Goal: Task Accomplishment & Management: Use online tool/utility

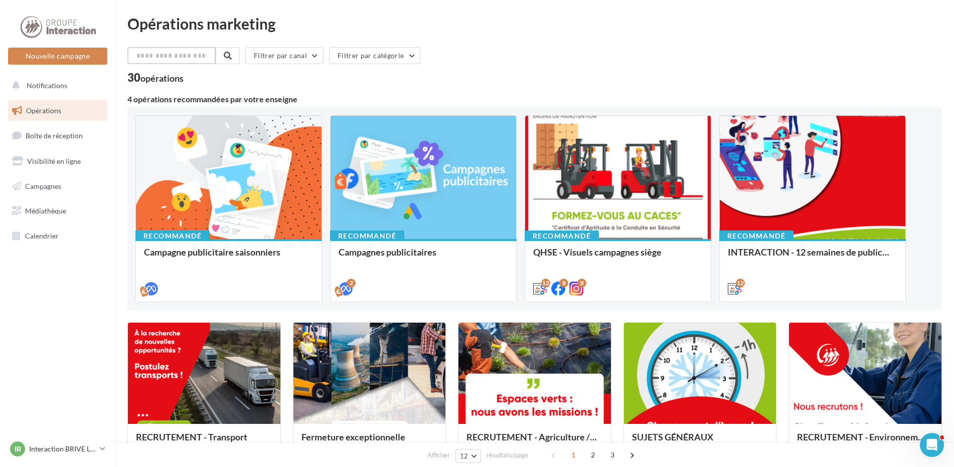
click at [159, 57] on input "text" at bounding box center [171, 55] width 88 height 17
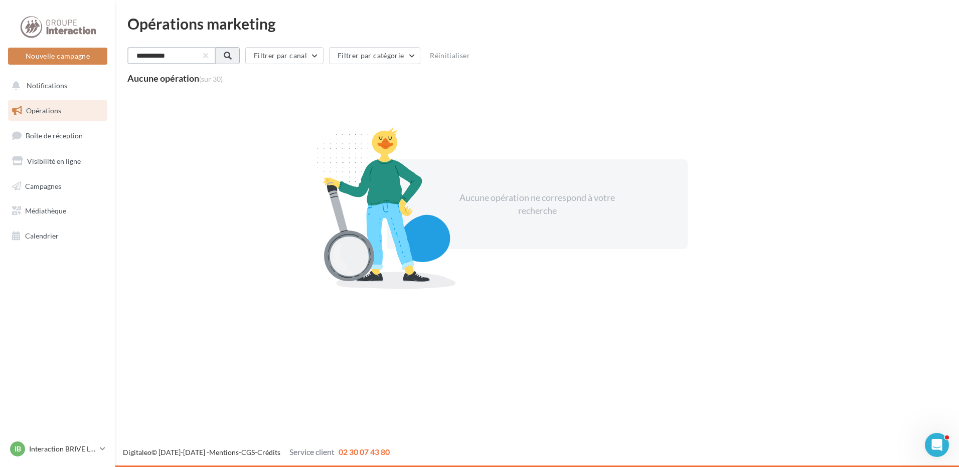
type input "**********"
click at [229, 57] on span at bounding box center [227, 56] width 8 height 8
click at [207, 55] on button "button" at bounding box center [205, 56] width 4 height 4
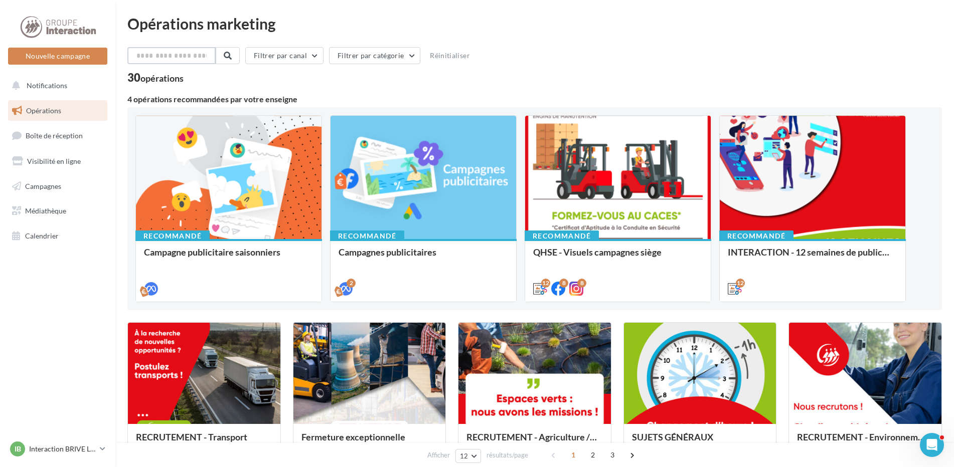
click at [188, 56] on input "text" at bounding box center [171, 55] width 88 height 17
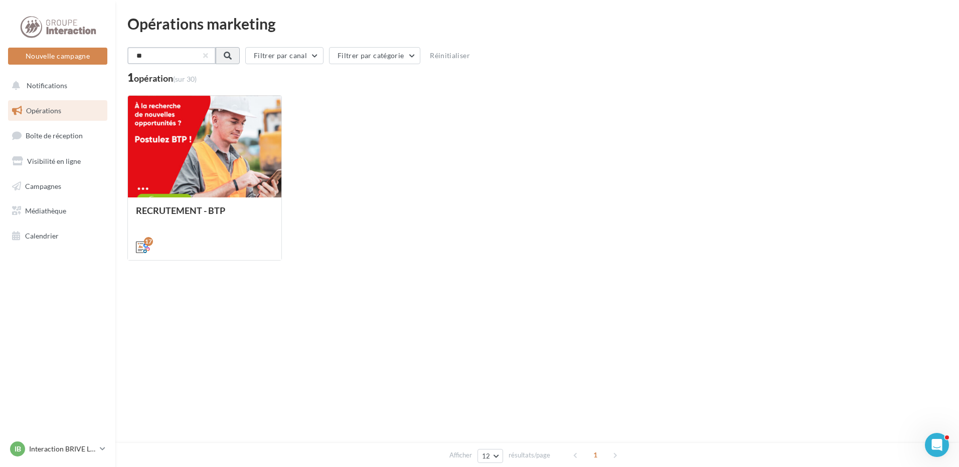
type input "**"
click at [239, 56] on button at bounding box center [227, 55] width 24 height 17
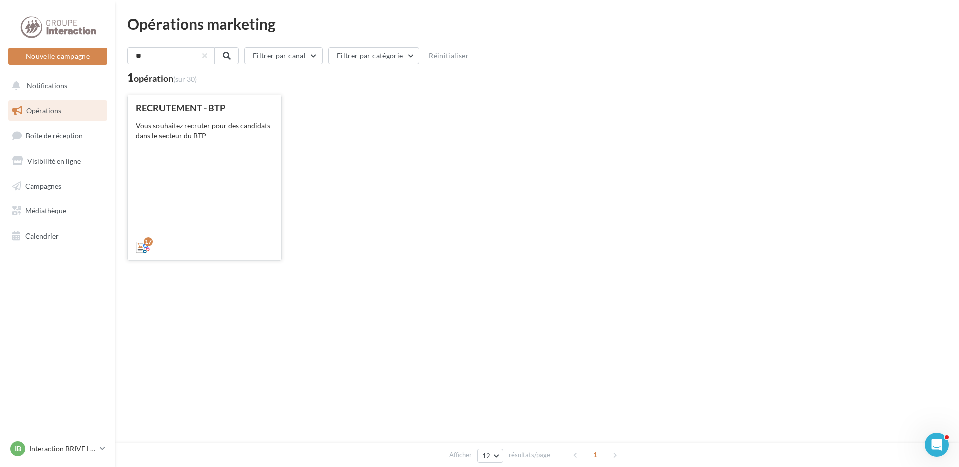
click at [248, 149] on div "RECRUTEMENT - BTP Vous souhaitez recruter pour des candidats dans le secteur du…" at bounding box center [204, 177] width 137 height 148
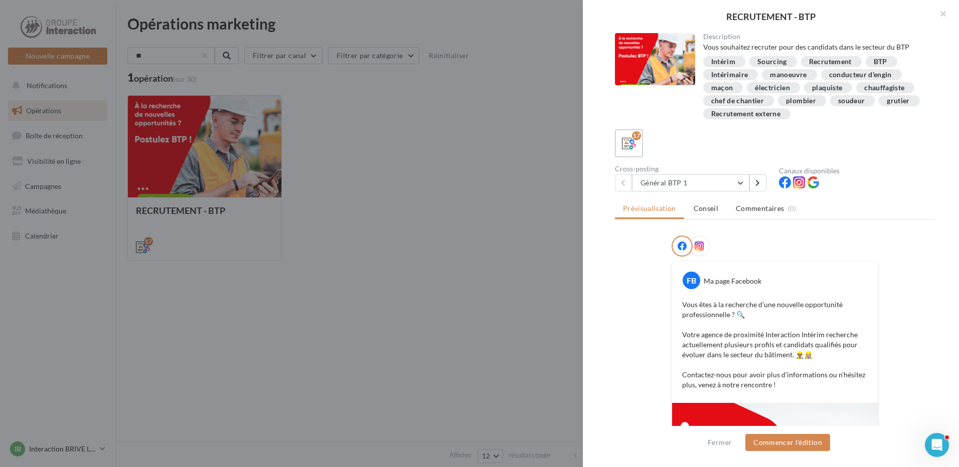
click at [779, 84] on div "électricien" at bounding box center [772, 88] width 35 height 8
click at [777, 85] on div "électricien" at bounding box center [772, 88] width 35 height 8
click at [644, 175] on button "Général BTP 1" at bounding box center [690, 182] width 117 height 17
click at [718, 202] on button "Général BTP 1" at bounding box center [707, 209] width 150 height 26
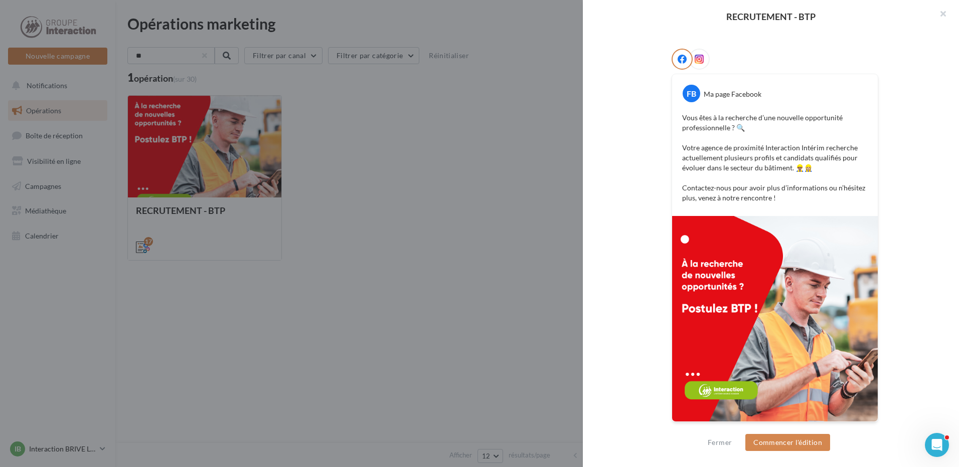
scroll to position [87, 0]
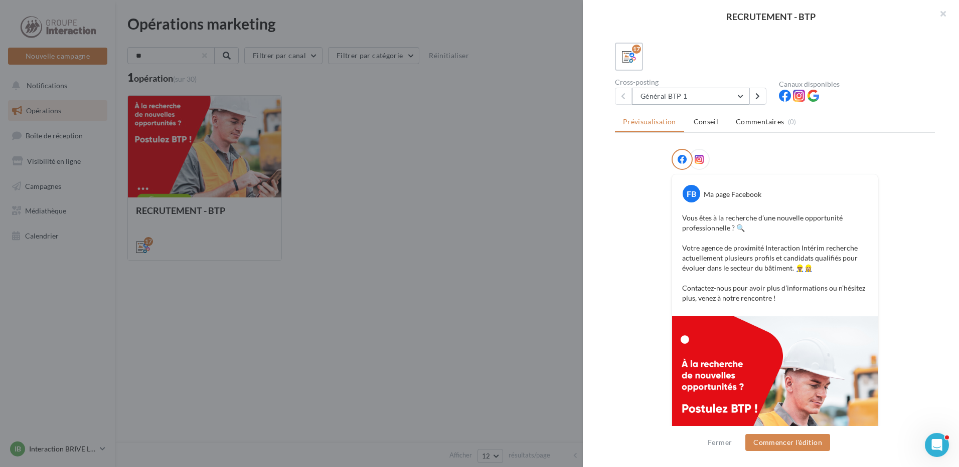
click at [697, 98] on button "Général BTP 1" at bounding box center [690, 96] width 117 height 17
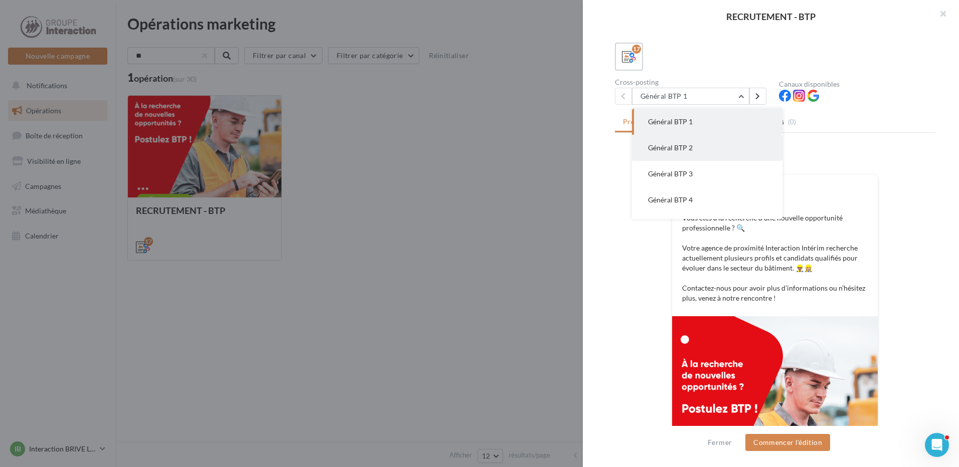
click at [718, 151] on button "Général BTP 2" at bounding box center [707, 148] width 150 height 26
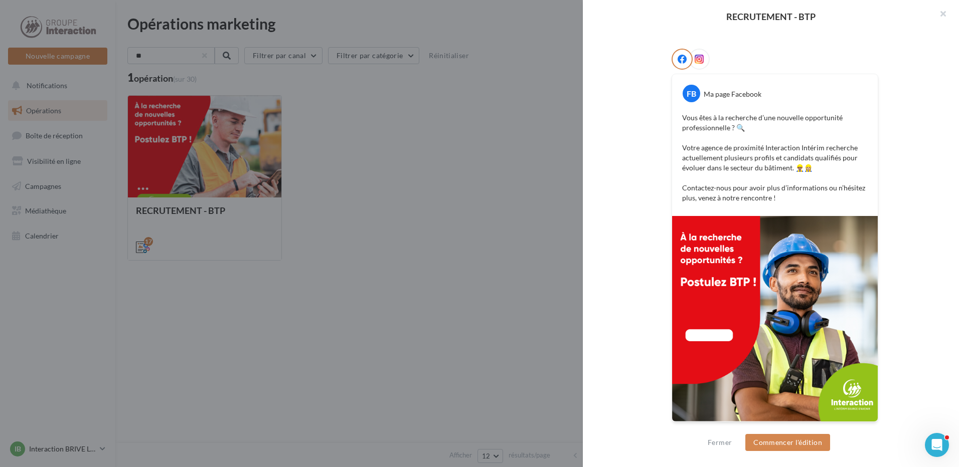
scroll to position [0, 0]
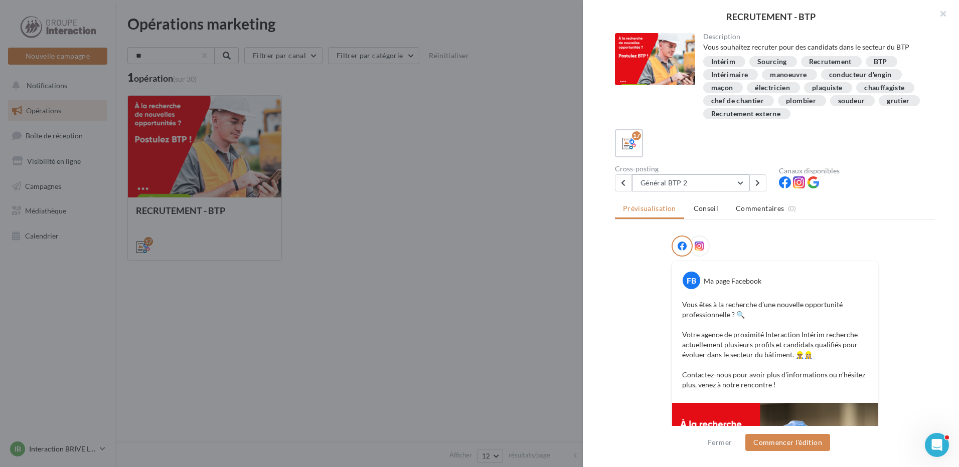
click at [694, 177] on button "Général BTP 2" at bounding box center [690, 182] width 117 height 17
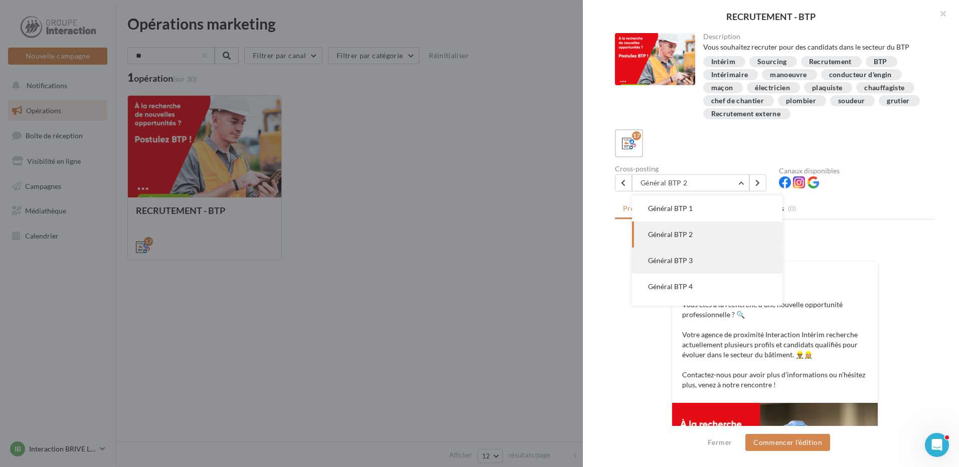
click at [693, 261] on button "Général BTP 3" at bounding box center [707, 261] width 150 height 26
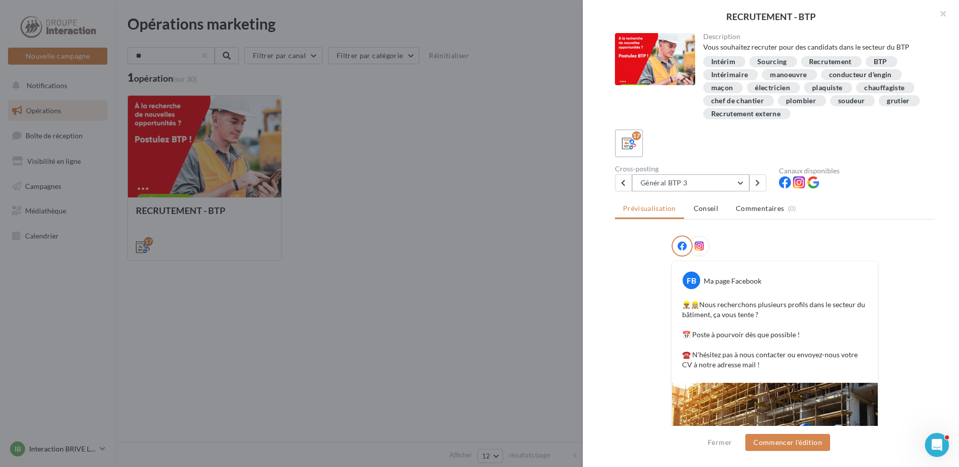
click at [697, 185] on button "Général BTP 3" at bounding box center [690, 182] width 117 height 17
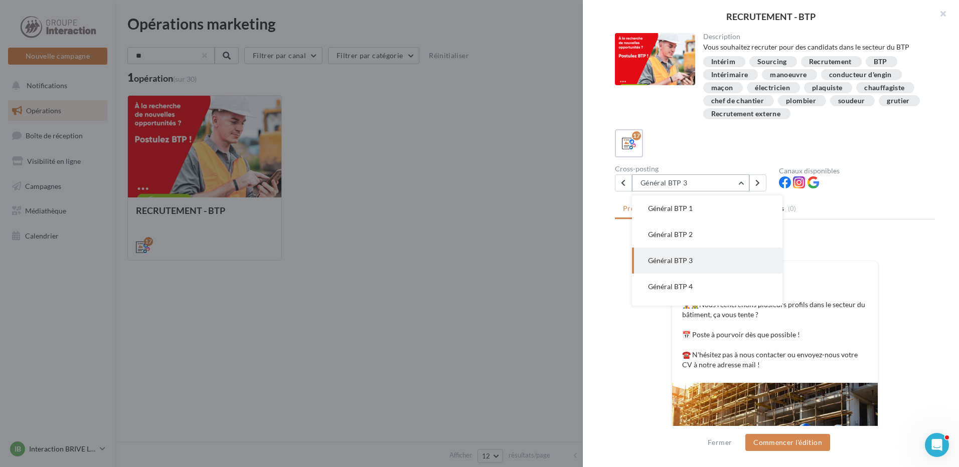
scroll to position [26, 0]
click at [699, 264] on button "Général BTP 4" at bounding box center [707, 261] width 150 height 26
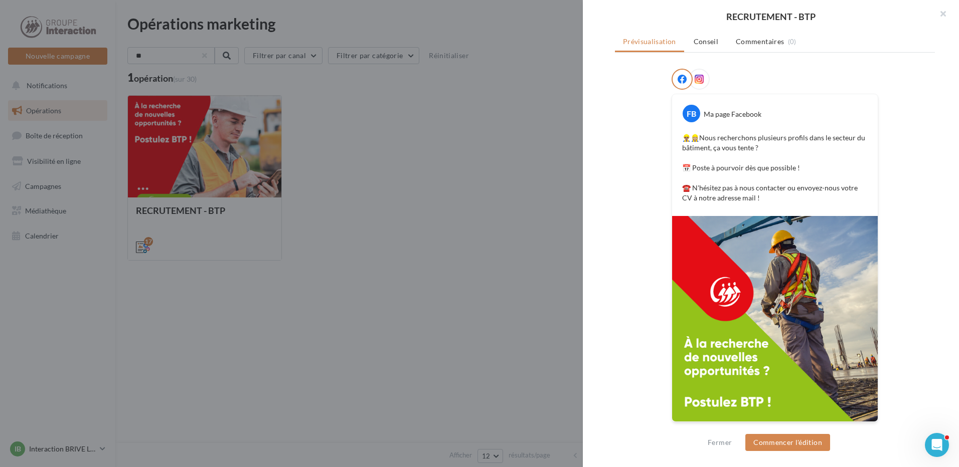
scroll to position [117, 0]
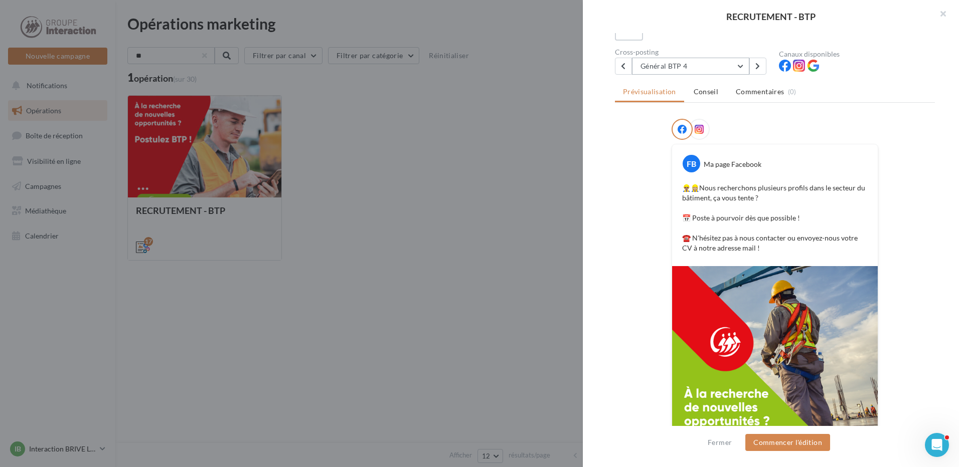
click at [701, 64] on button "Général BTP 4" at bounding box center [690, 66] width 117 height 17
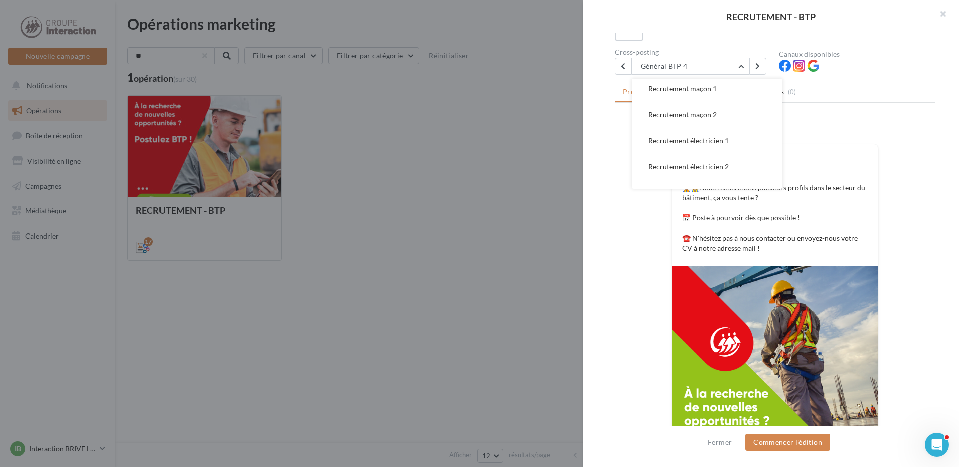
click at [746, 144] on button "Recrutement électricien 1" at bounding box center [707, 141] width 150 height 26
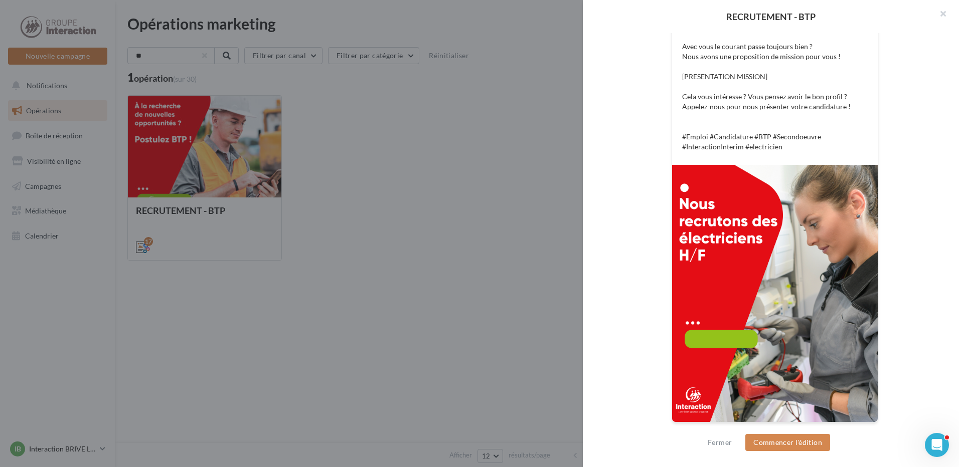
scroll to position [8, 0]
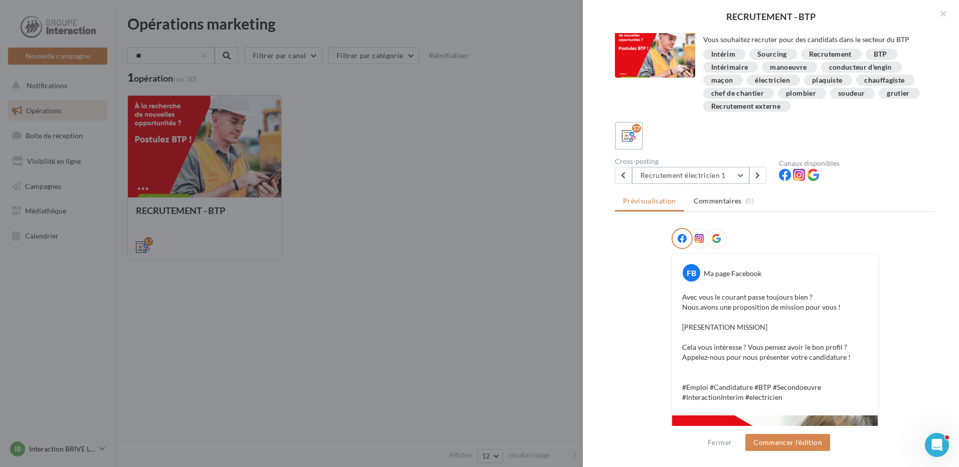
click at [735, 174] on button "Recrutement électricien 1" at bounding box center [690, 175] width 117 height 17
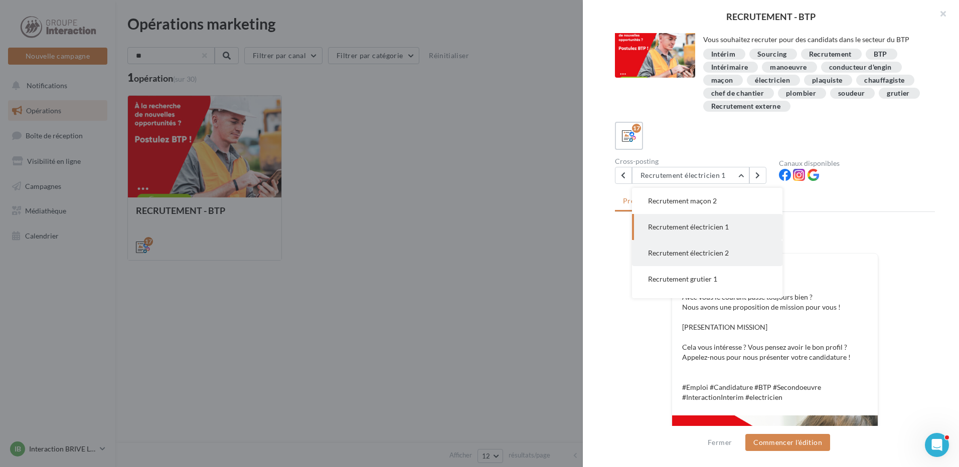
click at [735, 258] on button "Recrutement électricien 2" at bounding box center [707, 253] width 150 height 26
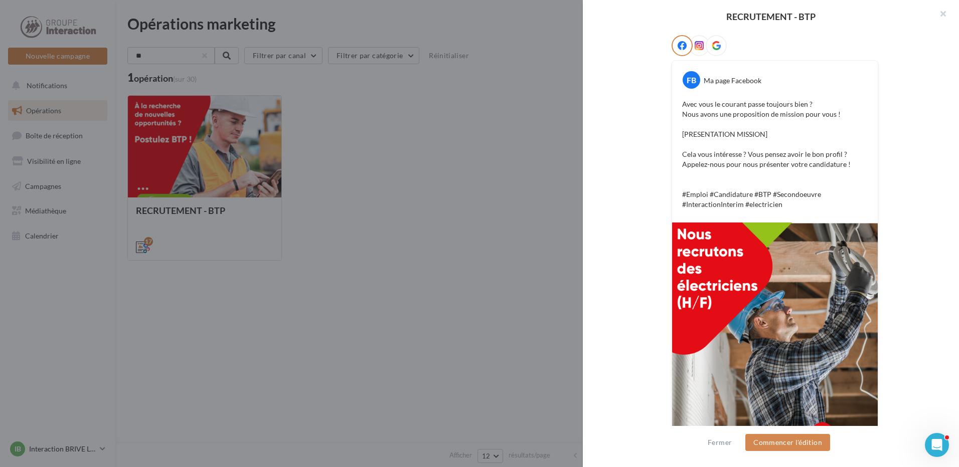
scroll to position [258, 0]
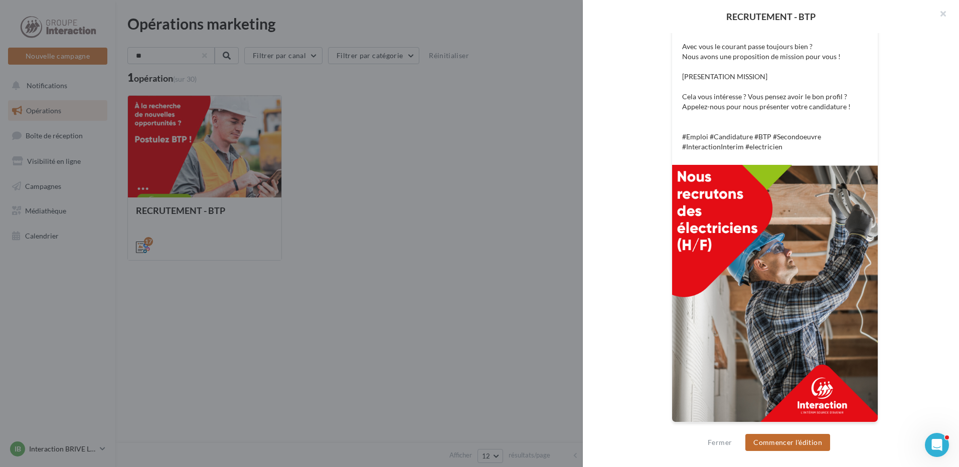
click at [808, 448] on button "Commencer l'édition" at bounding box center [787, 442] width 85 height 17
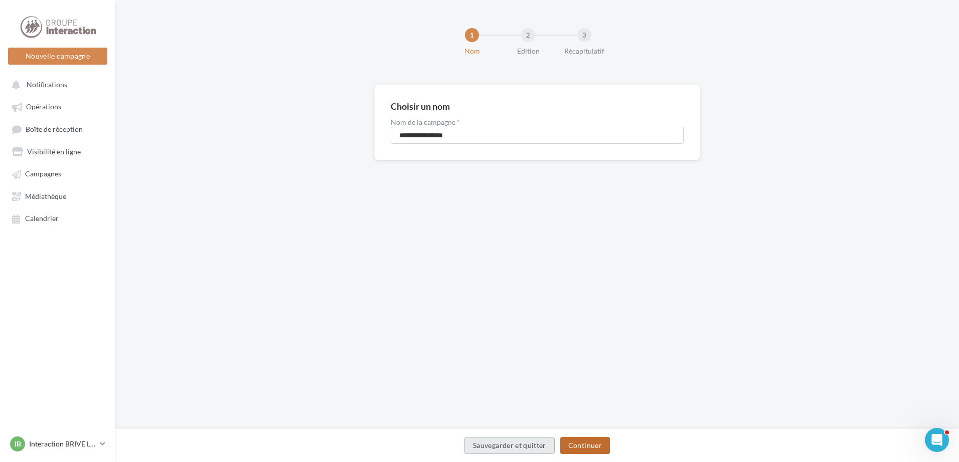
drag, startPoint x: 588, startPoint y: 445, endPoint x: 573, endPoint y: 445, distance: 15.0
click at [588, 444] on button "Continuer" at bounding box center [585, 445] width 50 height 17
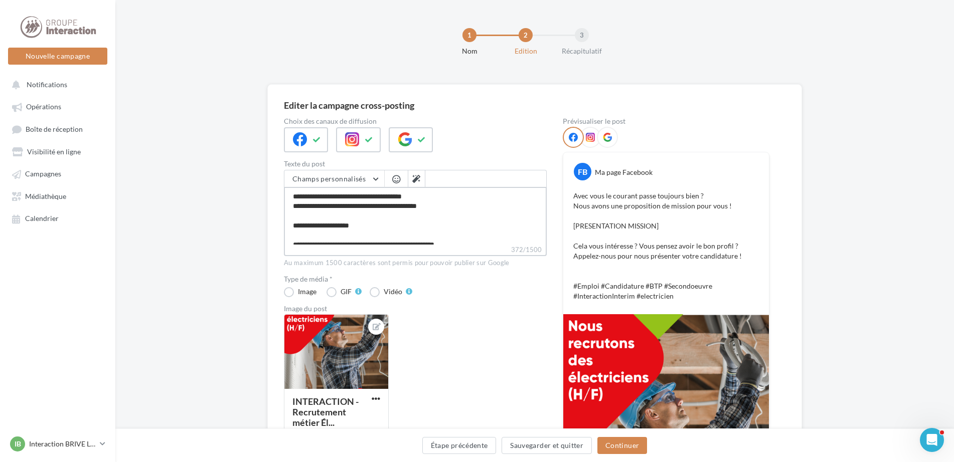
click at [415, 224] on textarea "**********" at bounding box center [415, 216] width 263 height 58
drag, startPoint x: 294, startPoint y: 225, endPoint x: 379, endPoint y: 226, distance: 84.7
click at [379, 226] on textarea "**********" at bounding box center [415, 216] width 263 height 58
